Goal: Information Seeking & Learning: Find specific page/section

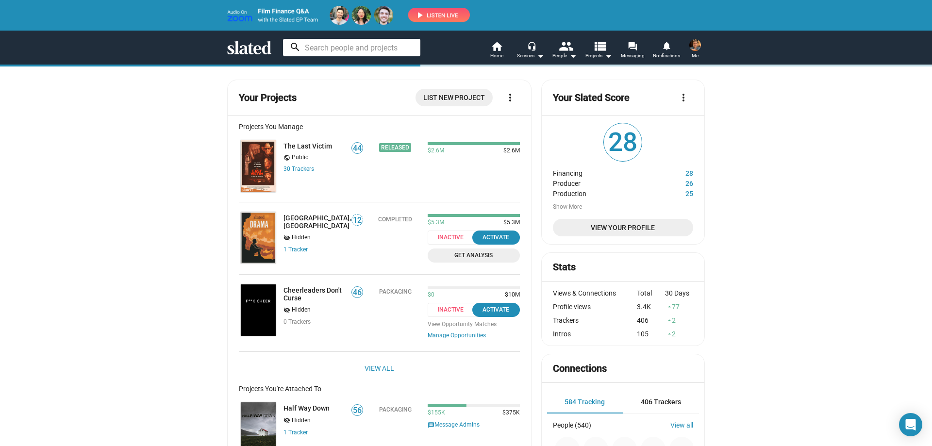
click at [333, 47] on input at bounding box center [351, 47] width 137 height 17
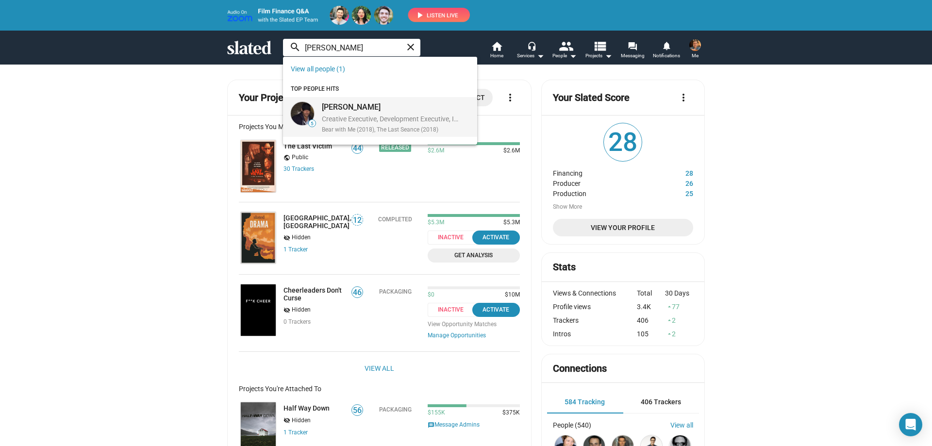
type input "david fortun"
click at [342, 124] on div "Creative Executive, Development Executive, Investor, Producer | Los Angeles, CA…" at bounding box center [390, 120] width 136 height 10
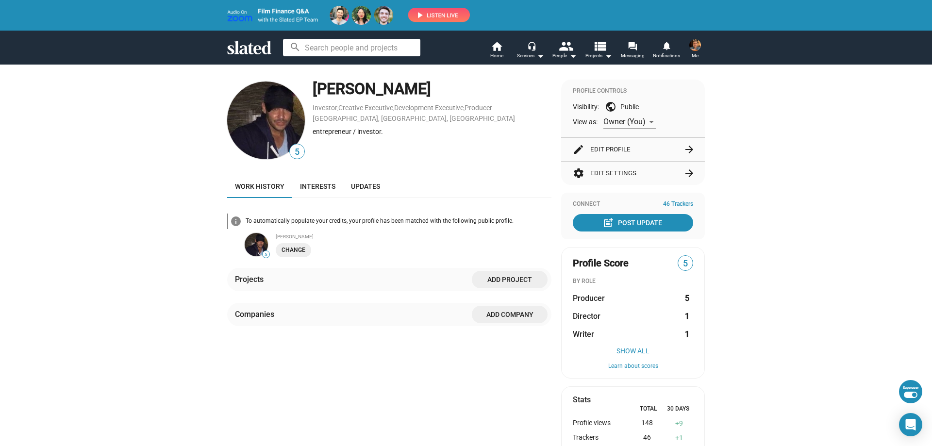
click at [790, 151] on div "5 David Fortune Investor , Creative Executive , Development Executive , Produce…" at bounding box center [466, 345] width 932 height 563
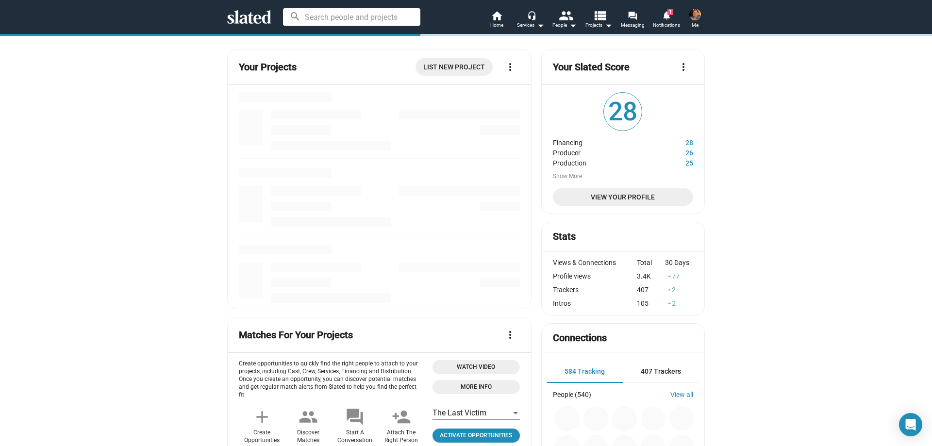
click at [339, 13] on input at bounding box center [351, 16] width 137 height 17
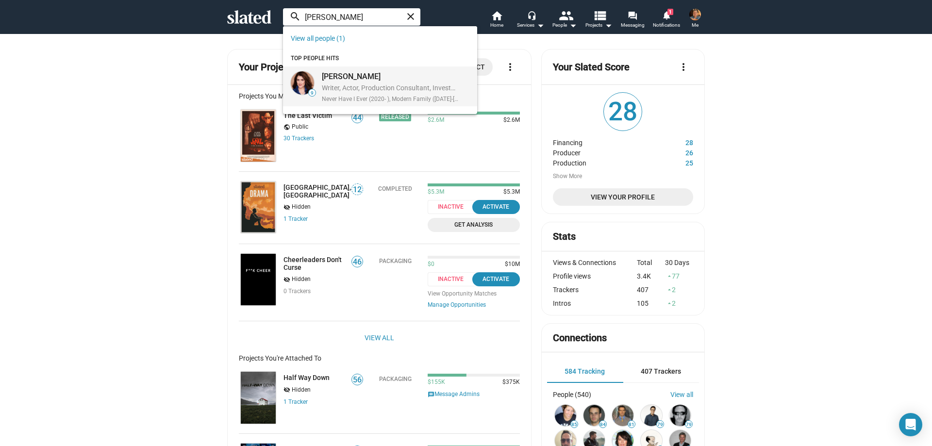
type input "jodie bent"
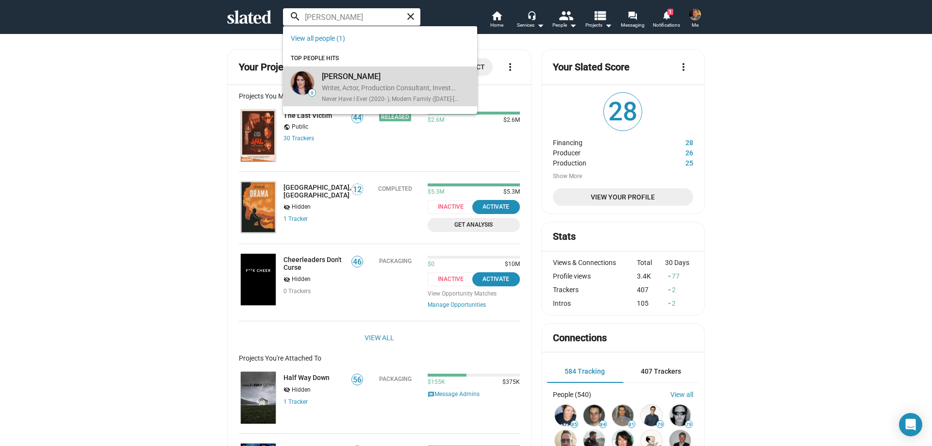
click at [354, 88] on div "Writer, Actor, Production Consultant, Investor, Producer | Los Angeles, CA, US" at bounding box center [390, 88] width 136 height 10
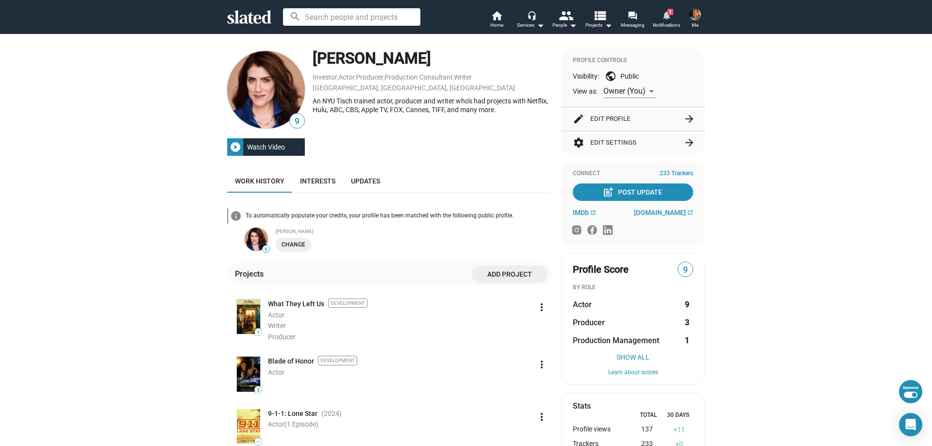
click at [668, 15] on span "1" at bounding box center [670, 12] width 6 height 6
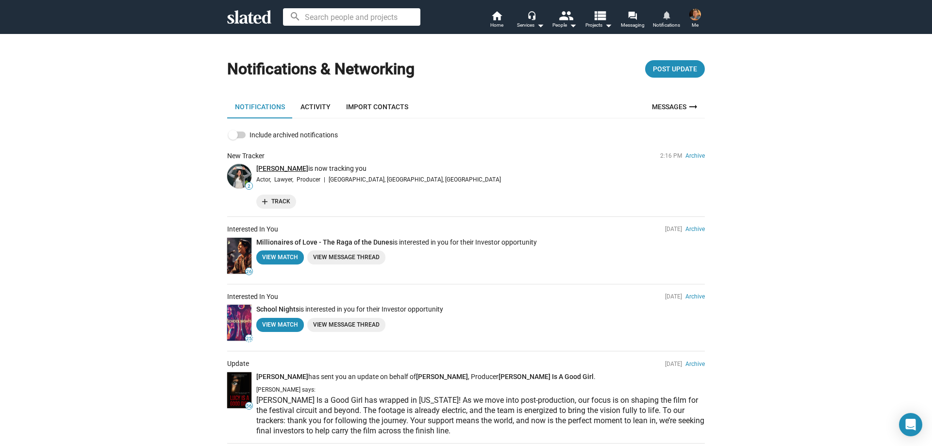
click at [278, 166] on link "[PERSON_NAME]" at bounding box center [282, 169] width 52 height 8
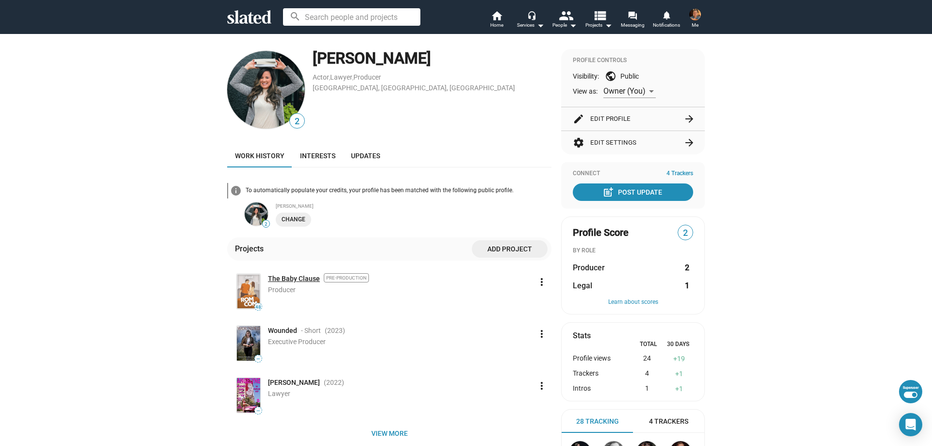
click at [296, 279] on link "The Baby Clause" at bounding box center [294, 278] width 52 height 9
